Goal: Navigation & Orientation: Find specific page/section

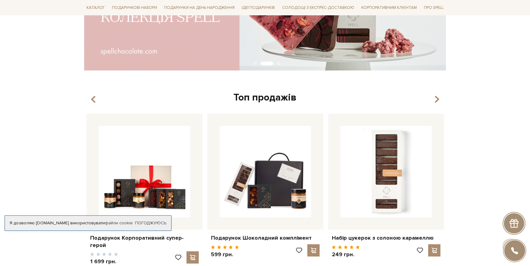
scroll to position [220, 0]
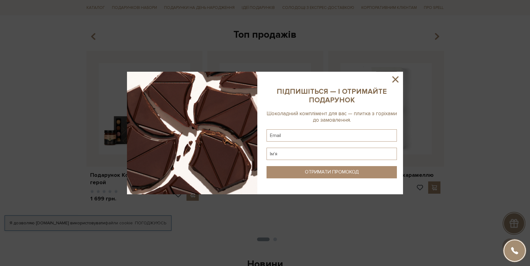
click at [397, 82] on icon at bounding box center [395, 79] width 10 height 10
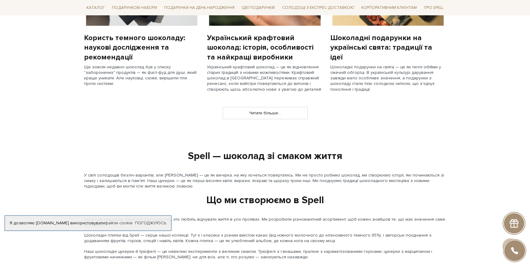
scroll to position [562, 0]
click at [259, 117] on link "Читати більше..." at bounding box center [265, 113] width 84 height 12
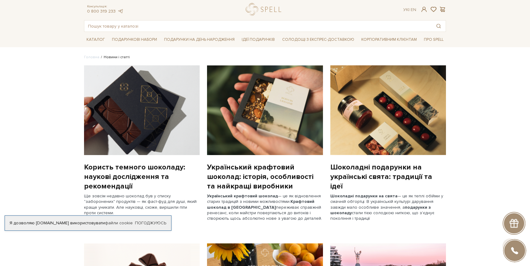
scroll to position [14, 0]
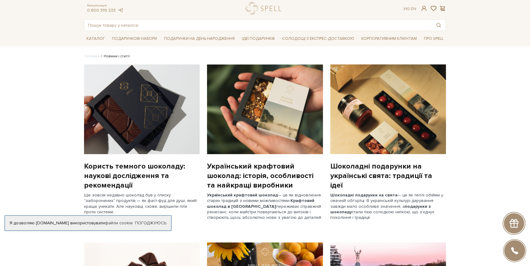
click at [378, 112] on img at bounding box center [388, 109] width 116 height 90
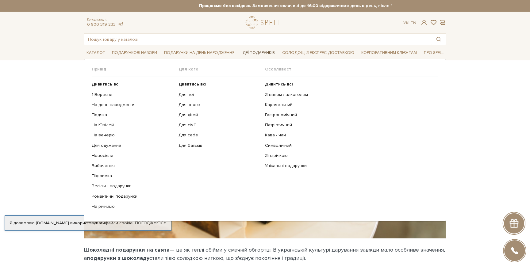
click at [250, 50] on span "Ідеї подарунків" at bounding box center [258, 52] width 38 height 9
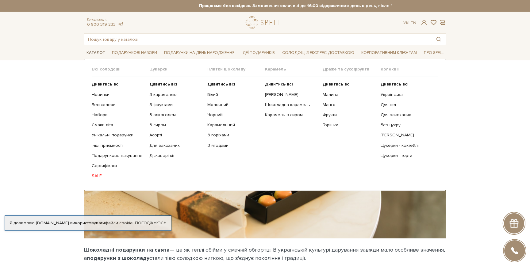
click at [95, 51] on span "Каталог" at bounding box center [95, 52] width 23 height 9
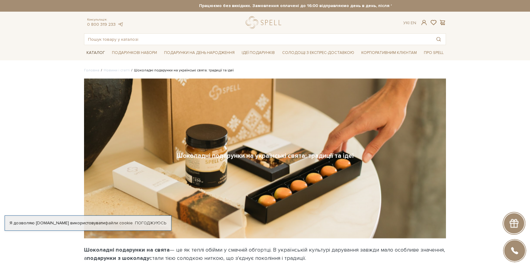
click at [94, 51] on span "Каталог" at bounding box center [95, 52] width 23 height 9
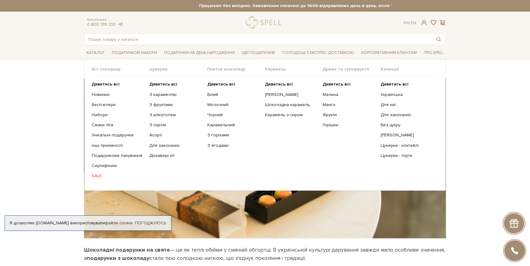
click at [102, 81] on ul "Дивитись всі Новинки Бестселери Набори Смаки літа Інші приємності" at bounding box center [121, 130] width 58 height 106
click at [102, 85] on b "Дивитись всі" at bounding box center [106, 84] width 28 height 5
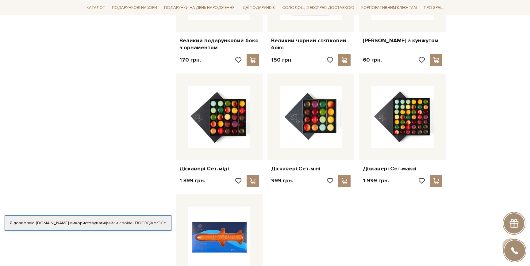
scroll to position [741, 0]
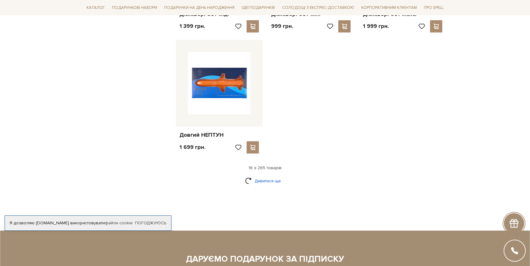
click at [255, 184] on link "Дивитися ще" at bounding box center [265, 181] width 40 height 11
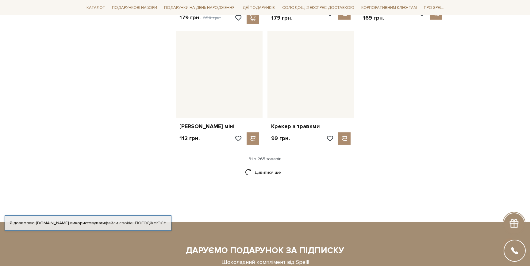
scroll to position [1412, 0]
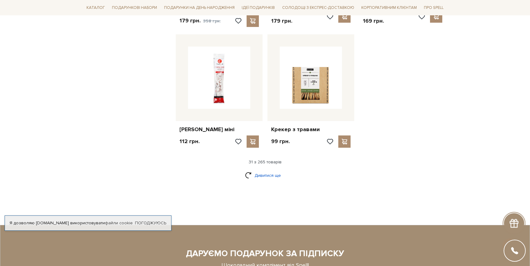
click at [260, 180] on link "Дивитися ще" at bounding box center [265, 175] width 40 height 11
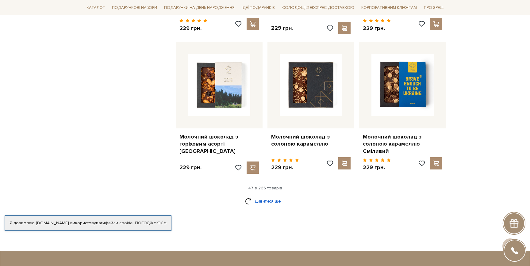
scroll to position [2052, 0]
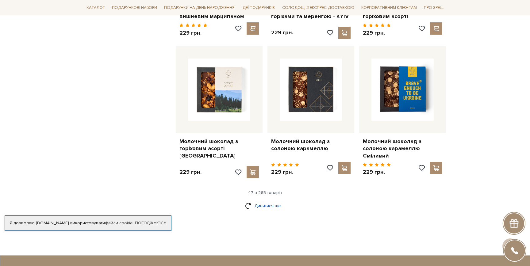
click at [261, 200] on link "Дивитися ще" at bounding box center [265, 205] width 40 height 11
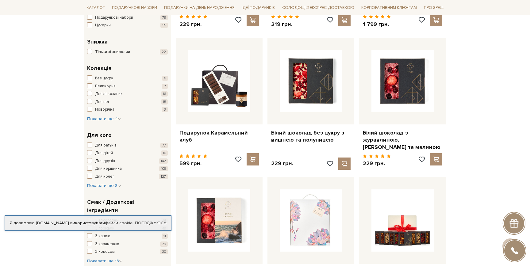
scroll to position [0, 0]
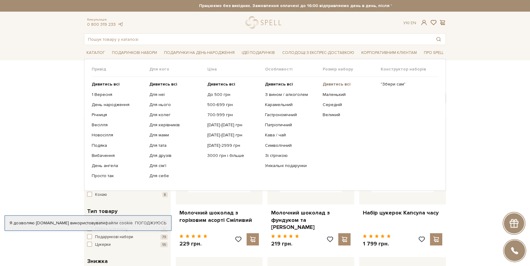
click at [329, 85] on b "Дивитись всі" at bounding box center [336, 84] width 28 height 5
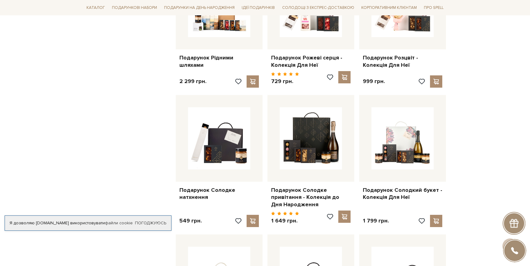
scroll to position [430, 0]
